Goal: Transaction & Acquisition: Purchase product/service

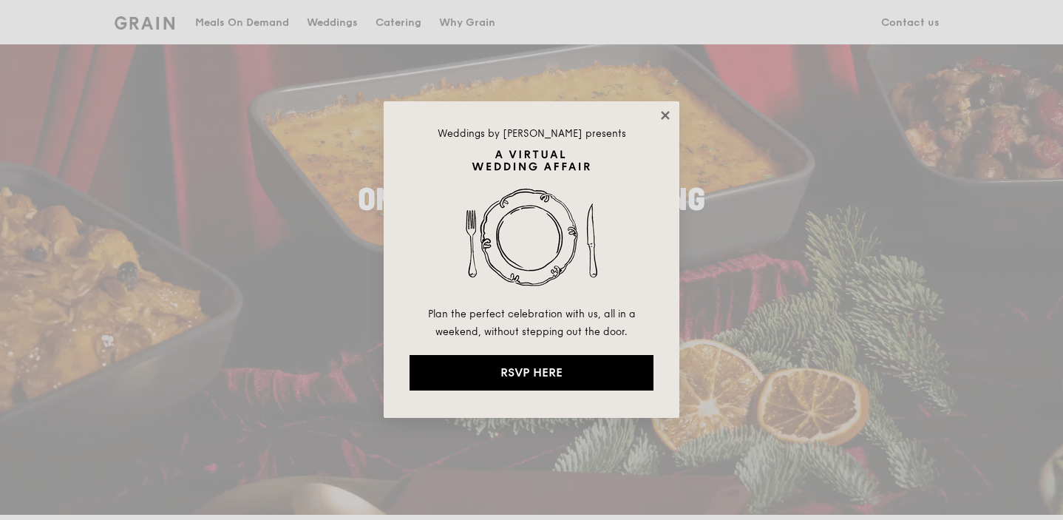
click at [666, 115] on icon at bounding box center [665, 115] width 8 height 8
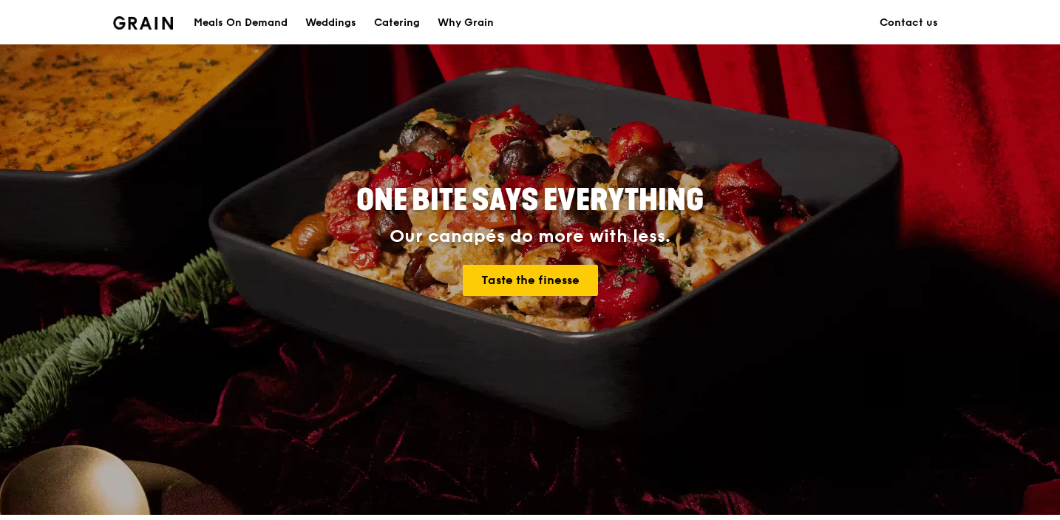
click at [240, 21] on div "Meals On Demand" at bounding box center [241, 23] width 94 height 44
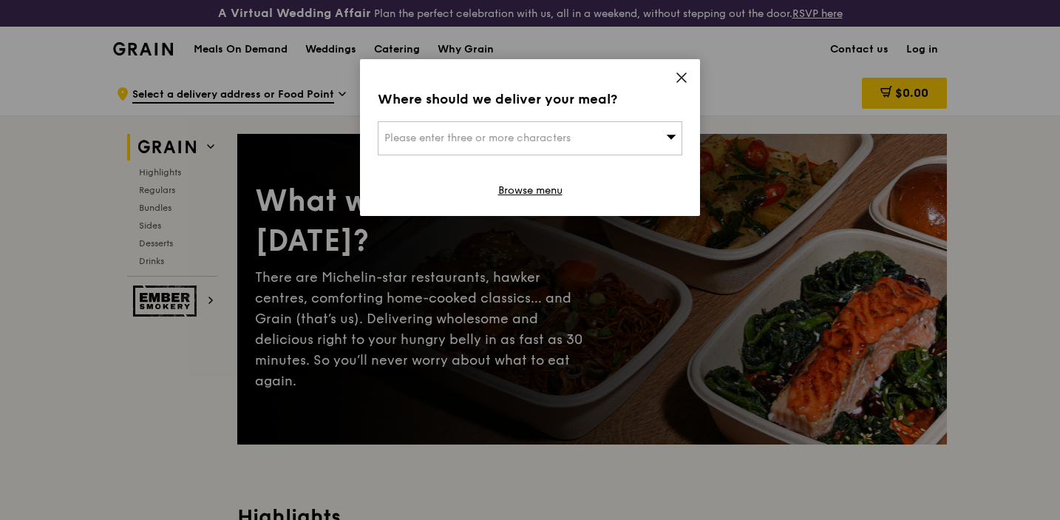
click at [429, 145] on div "Please enter three or more characters" at bounding box center [530, 138] width 305 height 34
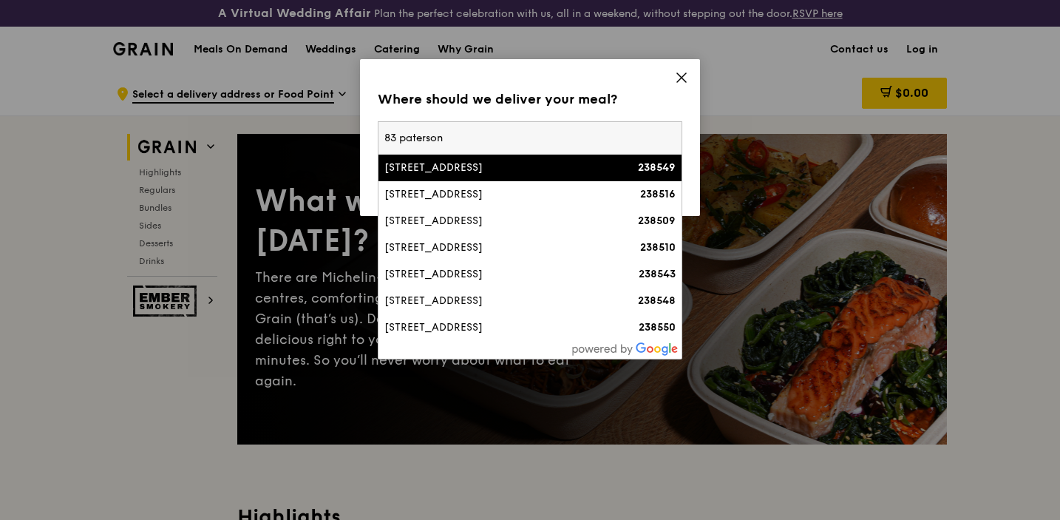
type input "83 paterson"
click at [466, 166] on div "[STREET_ADDRESS]" at bounding box center [494, 167] width 219 height 15
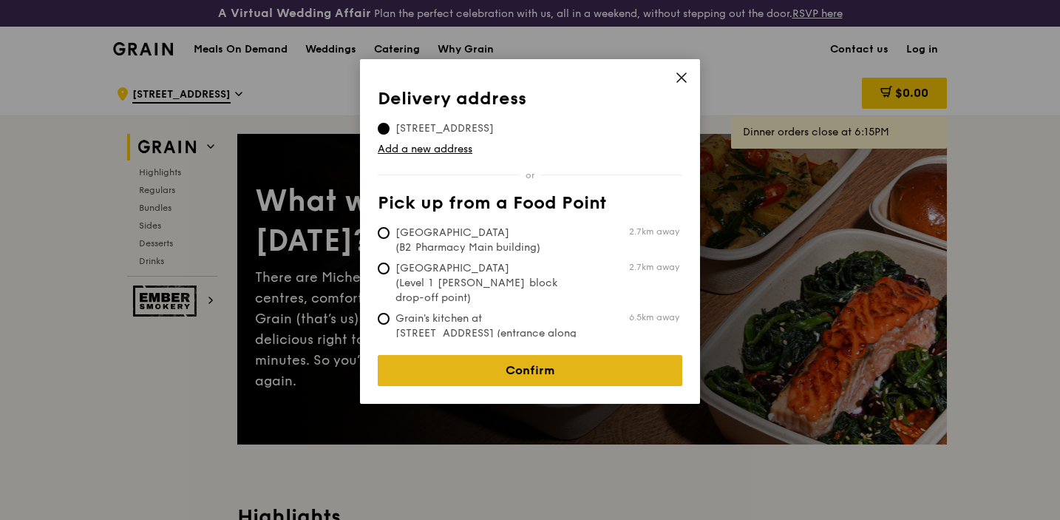
click at [538, 361] on link "Confirm" at bounding box center [530, 370] width 305 height 31
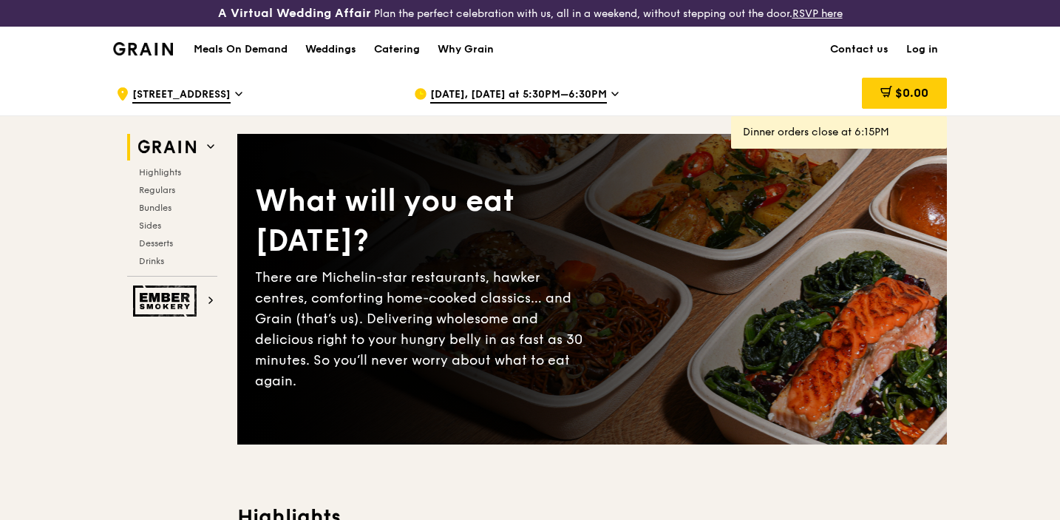
click at [923, 47] on link "Log in" at bounding box center [923, 49] width 50 height 44
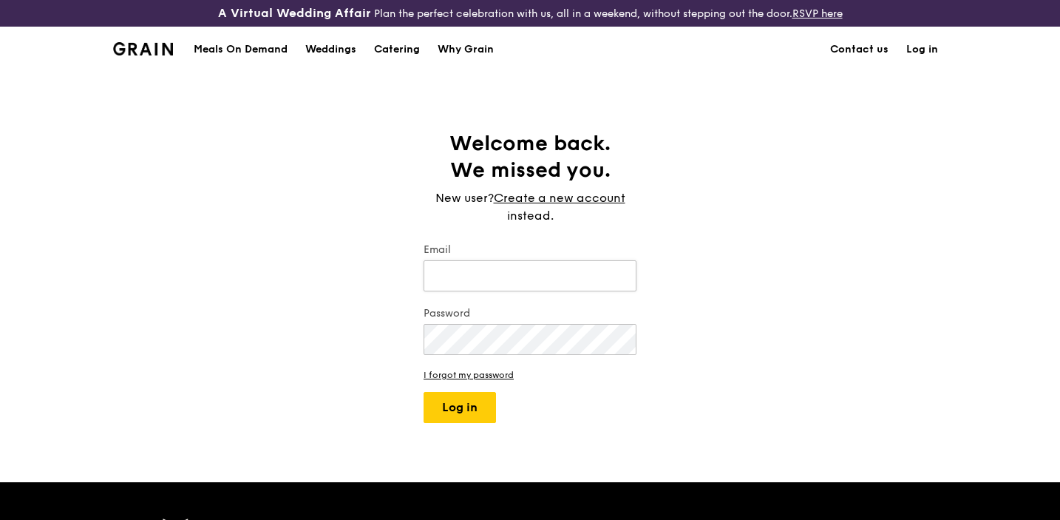
click at [524, 274] on input "Email" at bounding box center [530, 275] width 213 height 31
type input "[PERSON_NAME][EMAIL_ADDRESS][DOMAIN_NAME]"
click at [464, 407] on button "Log in" at bounding box center [460, 407] width 72 height 31
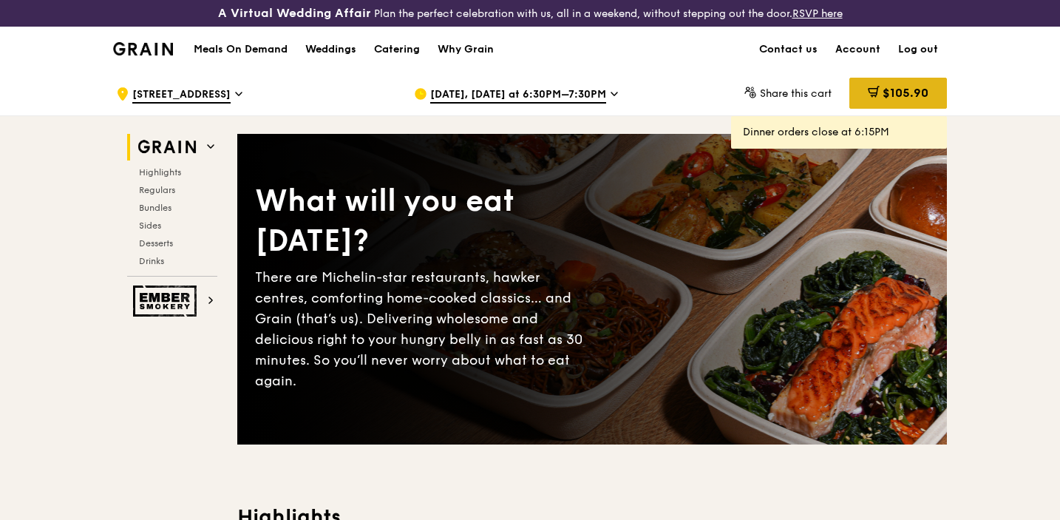
click at [875, 93] on icon at bounding box center [875, 91] width 8 height 9
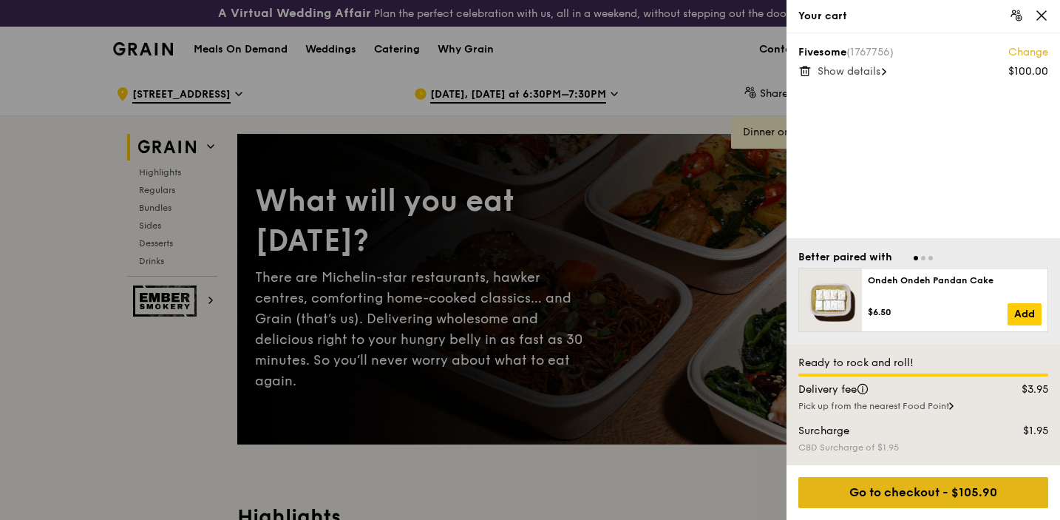
click at [910, 491] on div "Go to checkout - $105.90" at bounding box center [924, 492] width 250 height 31
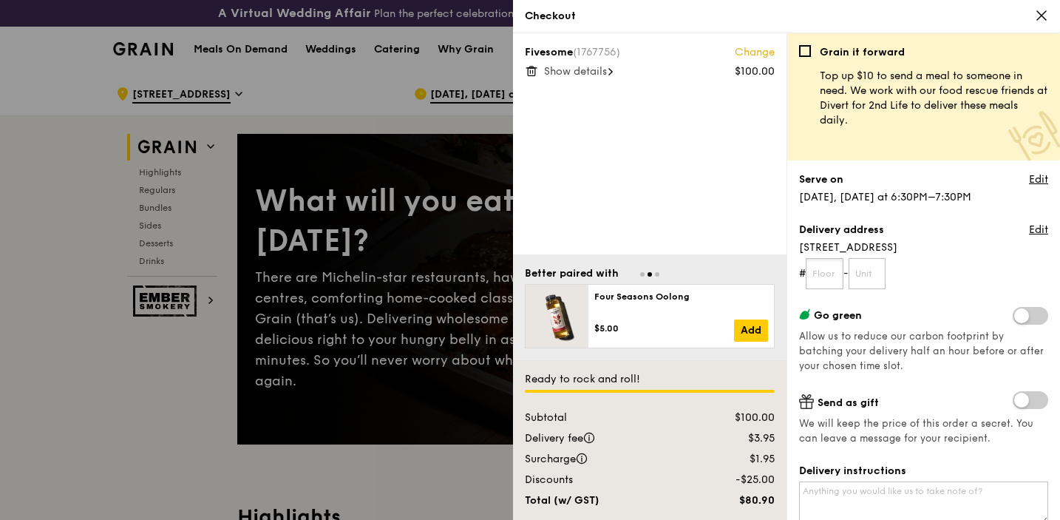
click at [828, 277] on input "text" at bounding box center [825, 273] width 38 height 31
type input "21"
click at [873, 279] on input "text" at bounding box center [868, 273] width 38 height 31
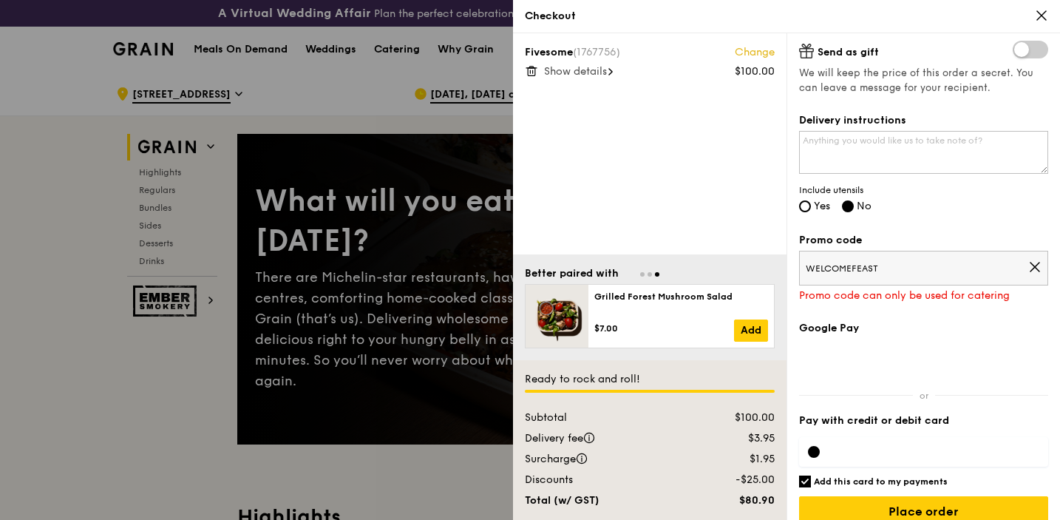
scroll to position [370, 0]
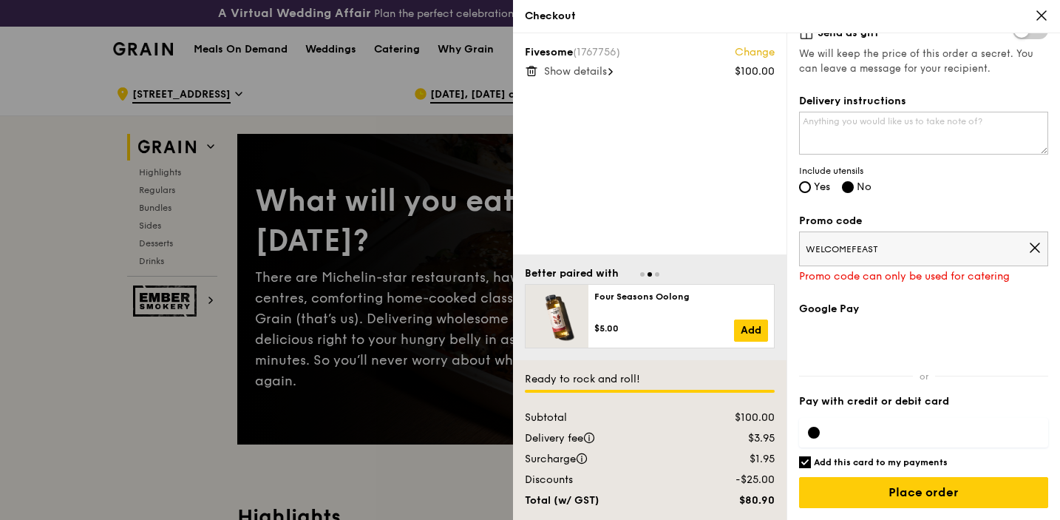
type input "05"
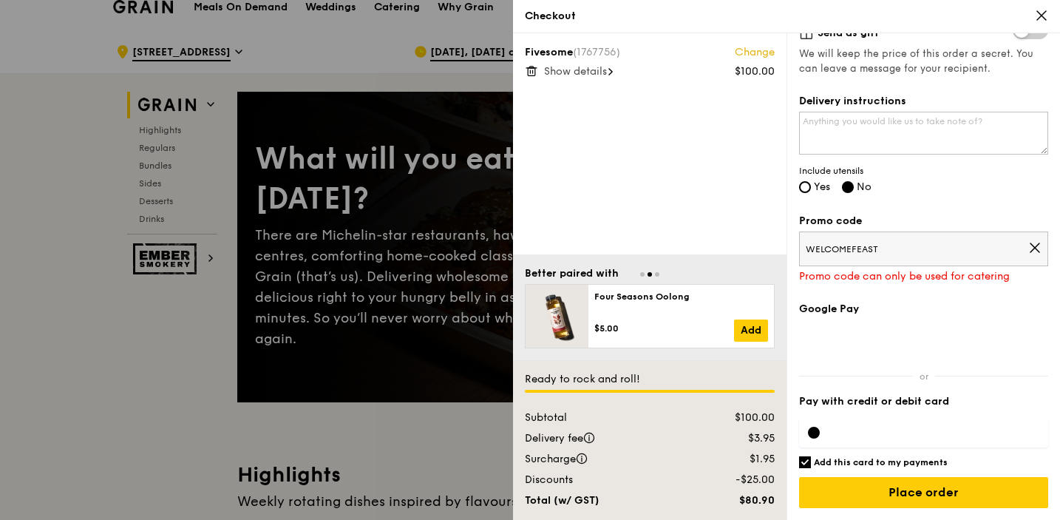
scroll to position [101, 0]
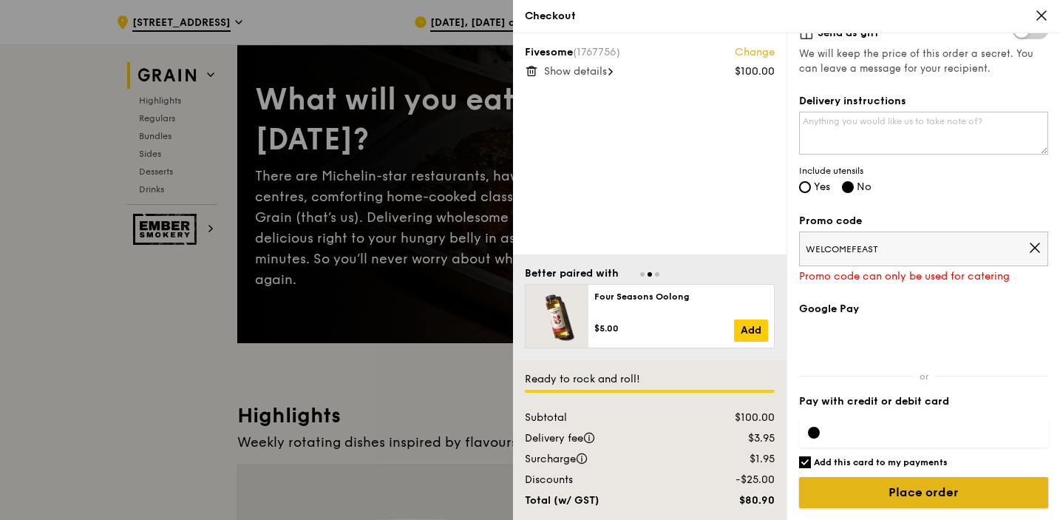
click at [918, 495] on input "Place order" at bounding box center [923, 492] width 249 height 31
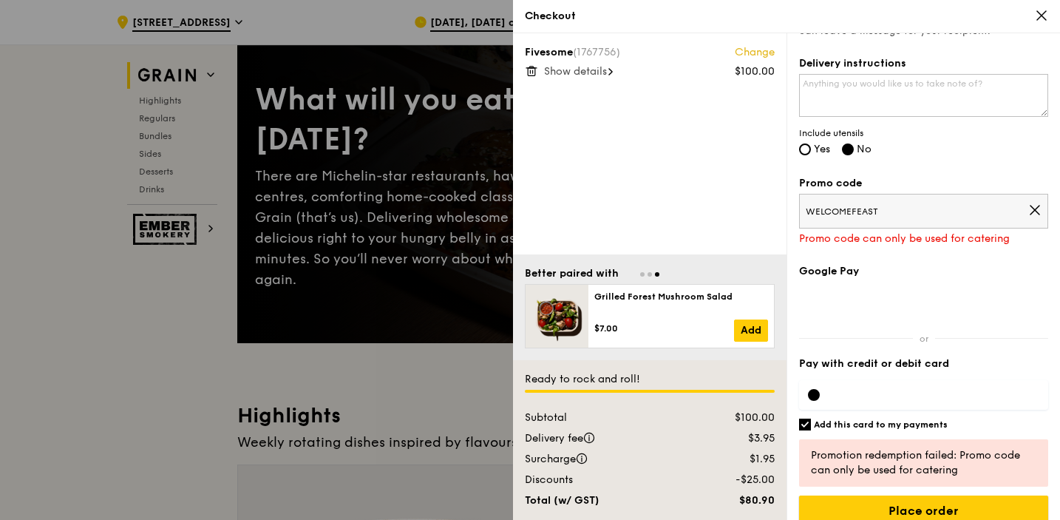
scroll to position [426, 0]
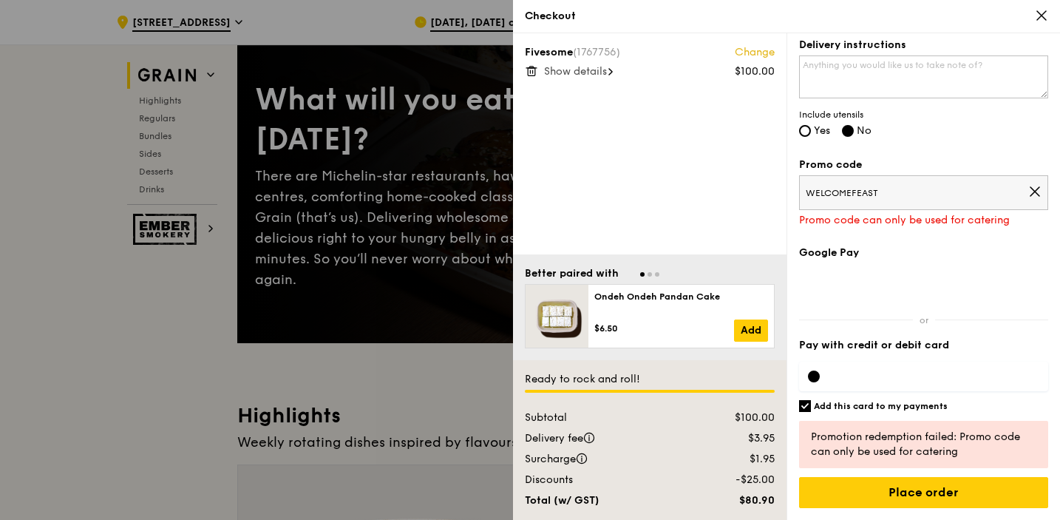
click at [1035, 189] on icon at bounding box center [1035, 191] width 13 height 13
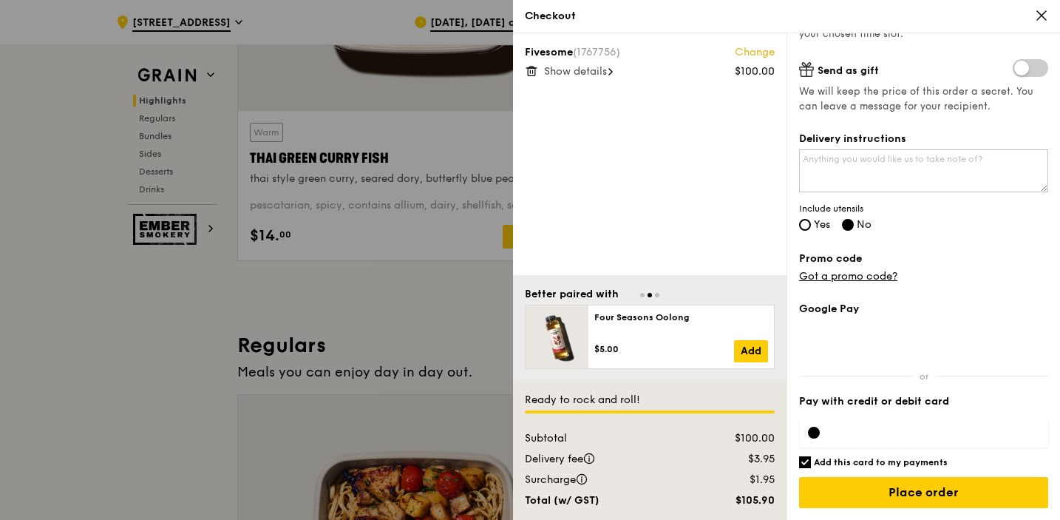
scroll to position [835, 0]
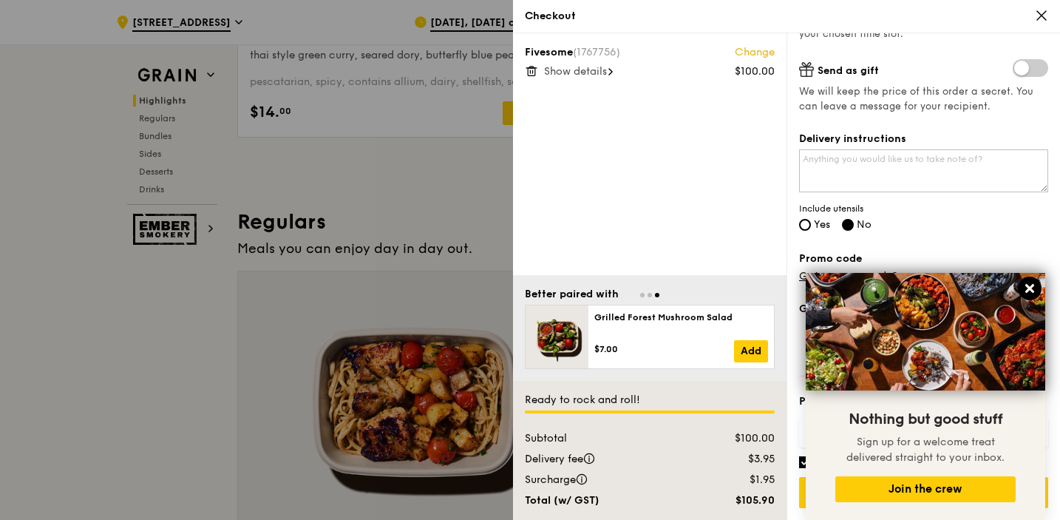
click at [1033, 291] on icon at bounding box center [1030, 288] width 9 height 9
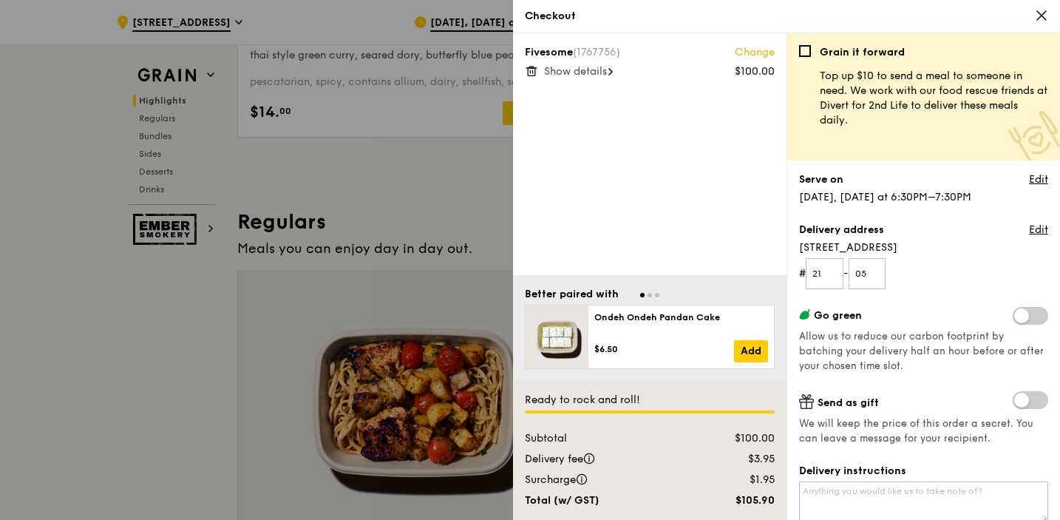
scroll to position [332, 0]
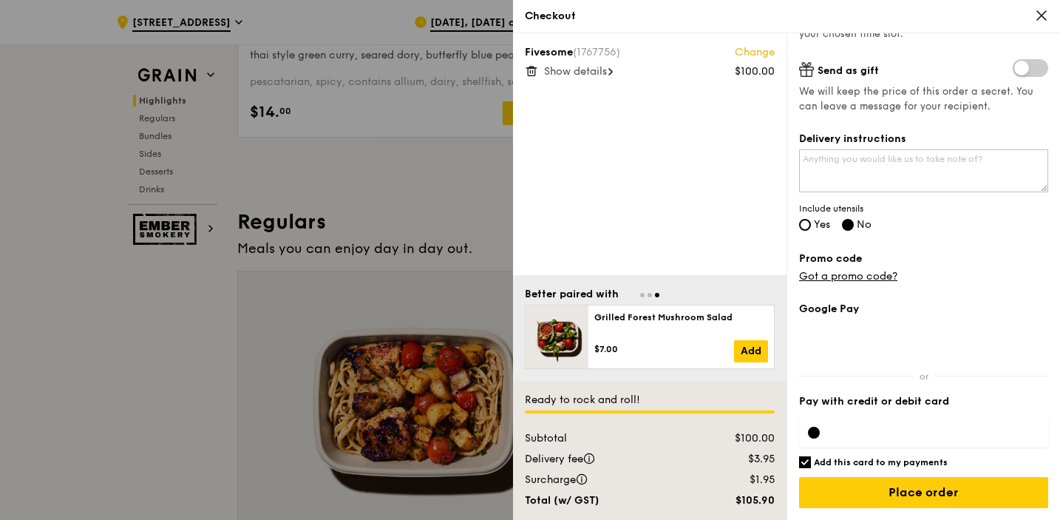
click at [805, 461] on input "Add this card to my payments" at bounding box center [805, 462] width 12 height 12
checkbox input "false"
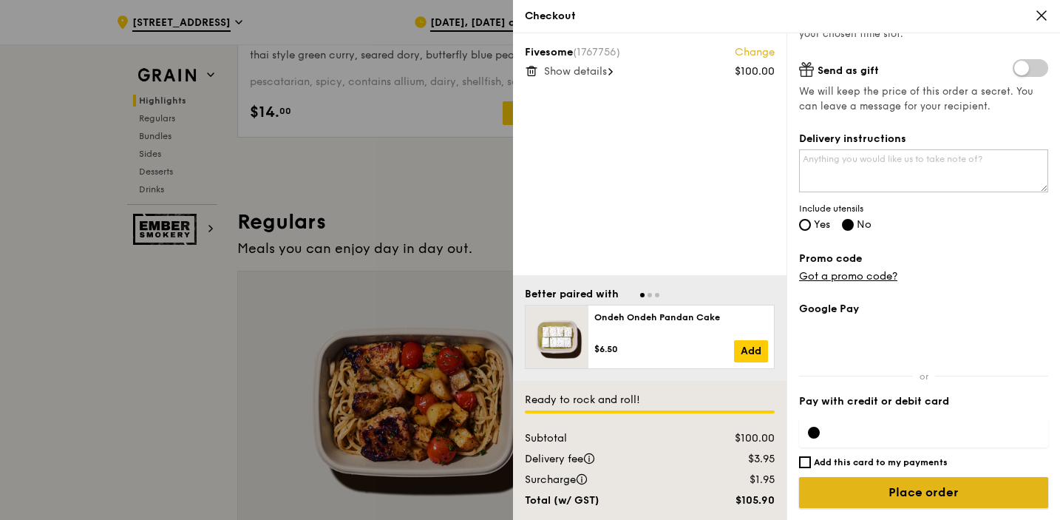
click at [953, 498] on input "Place order" at bounding box center [923, 492] width 249 height 31
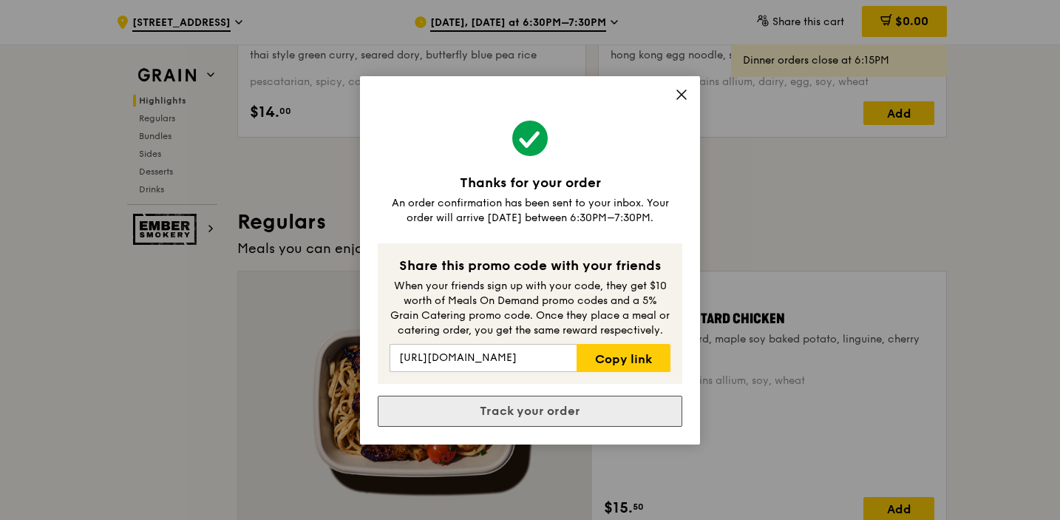
click at [533, 409] on link "Track your order" at bounding box center [530, 411] width 305 height 31
